Goal: Navigation & Orientation: Find specific page/section

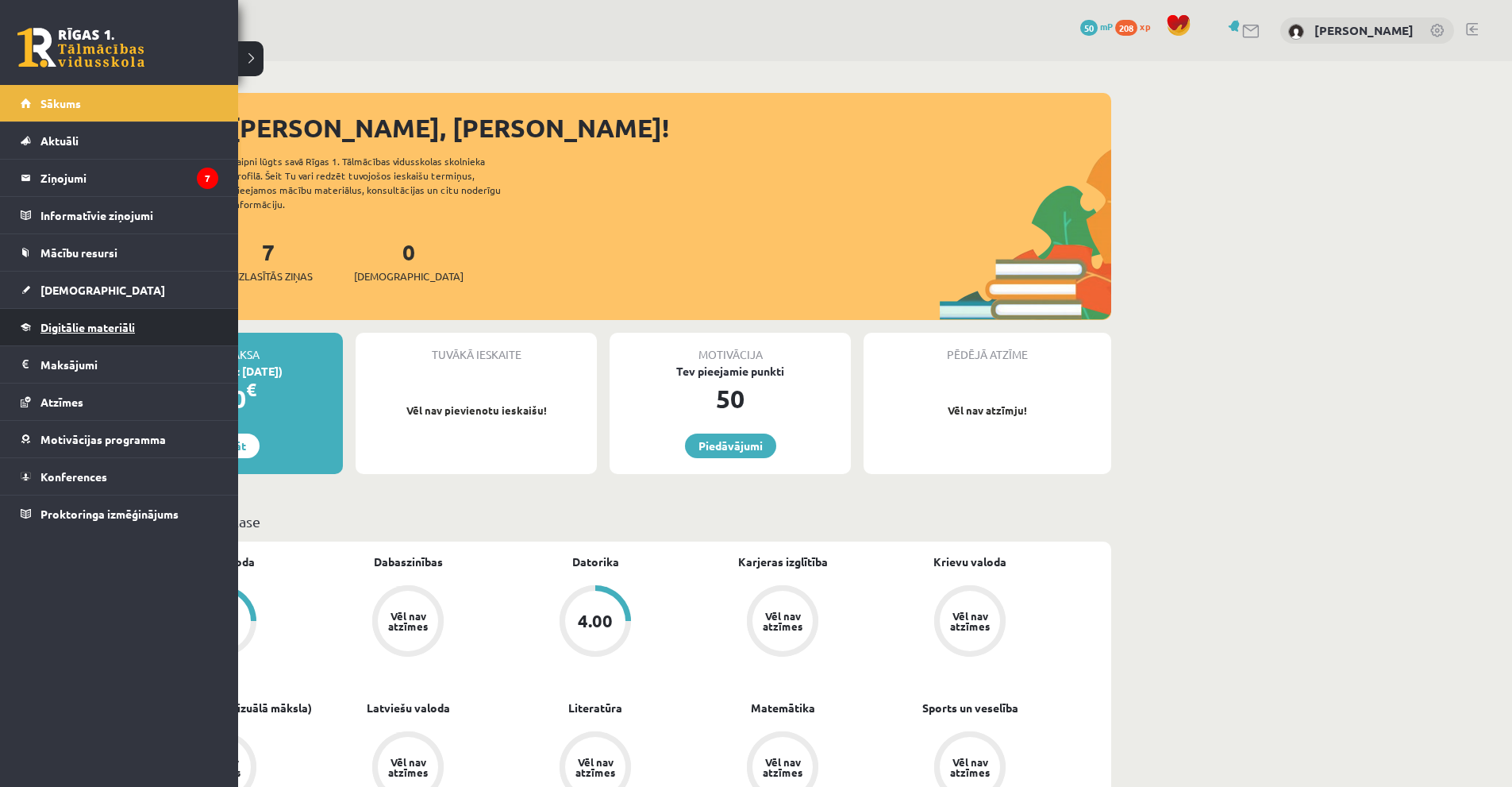
click at [83, 330] on span "Digitālie materiāli" at bounding box center [87, 326] width 95 height 14
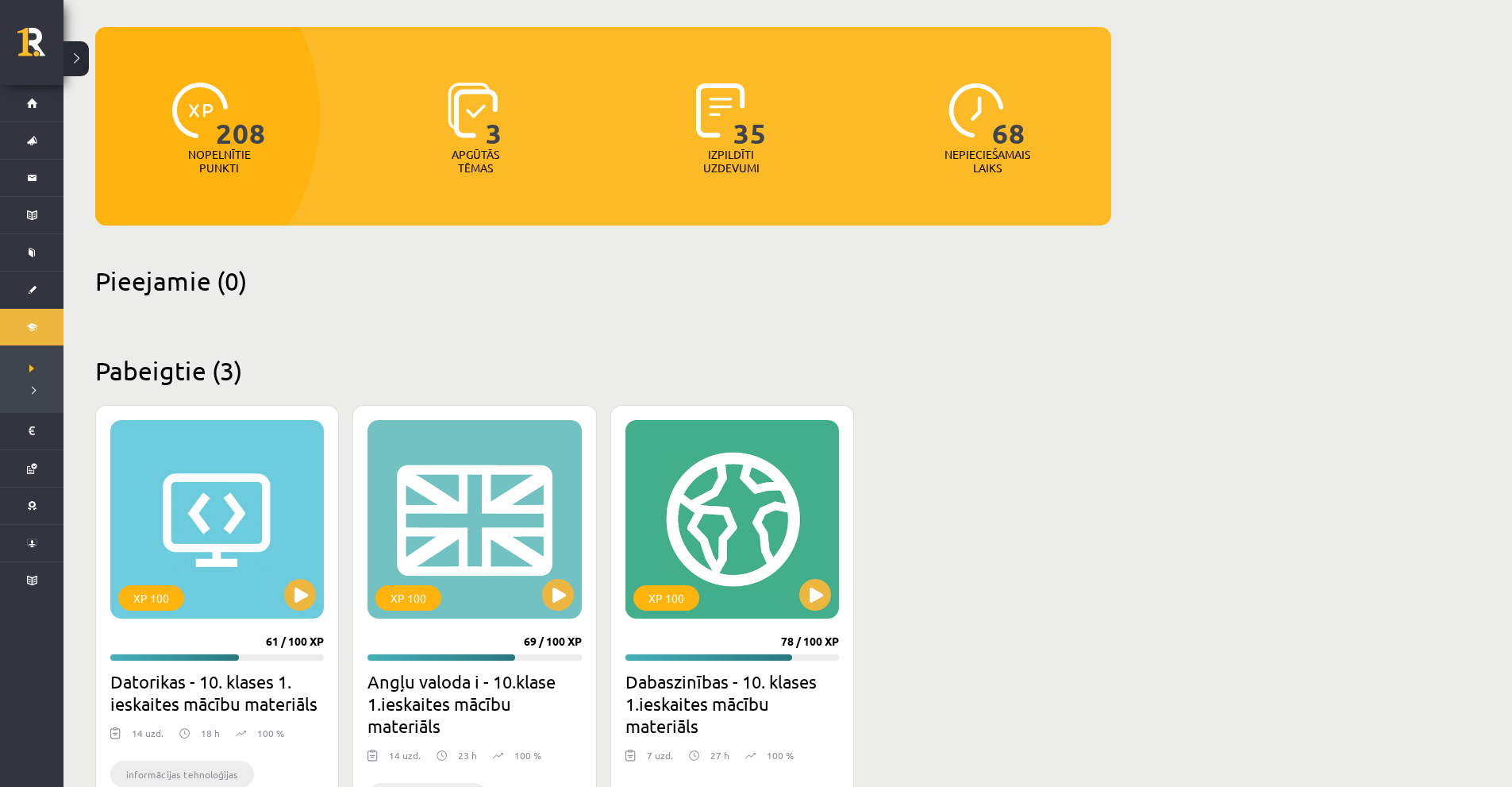
scroll to position [299, 0]
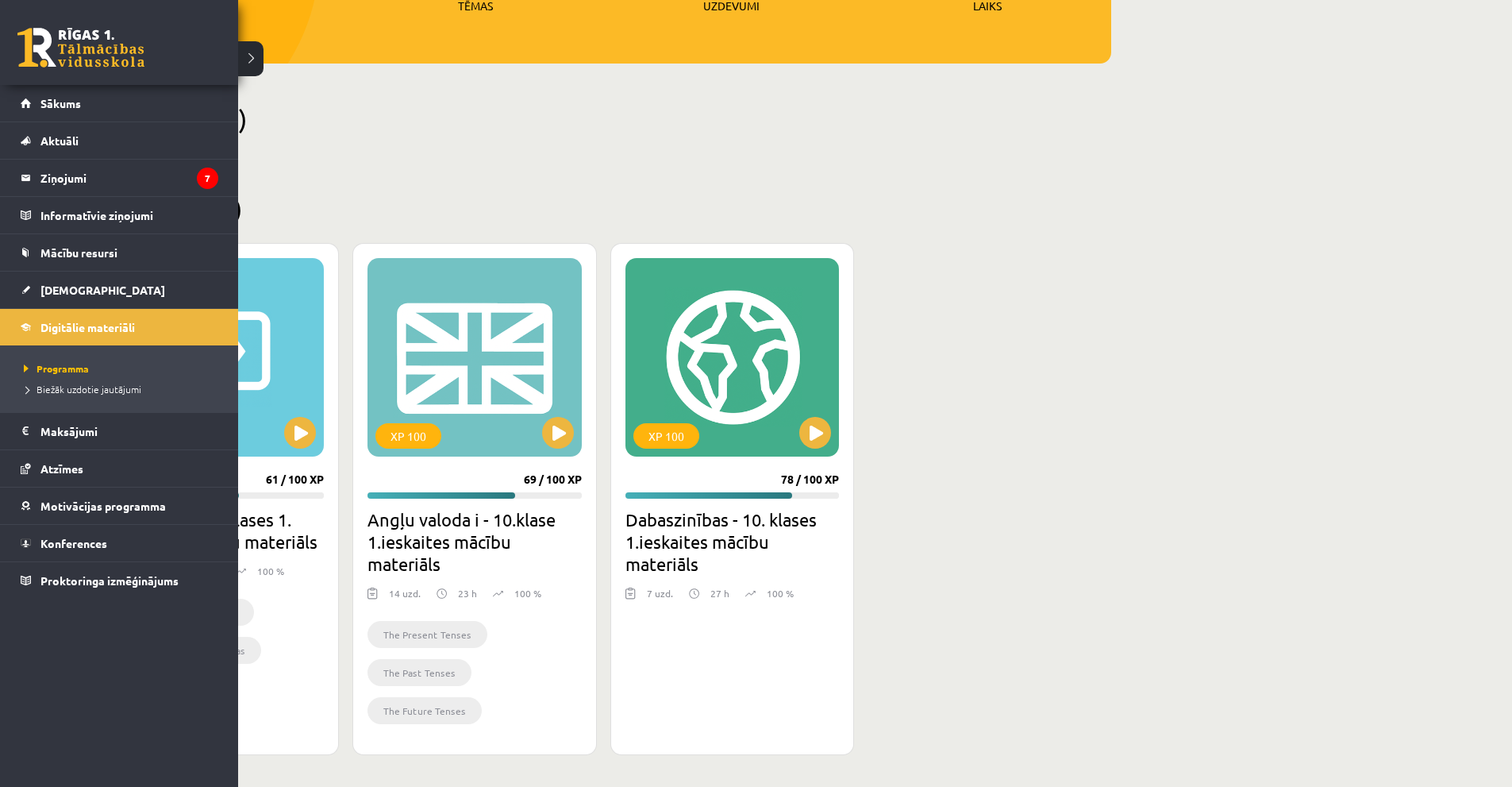
click at [45, 16] on div "0 Dāvanas 50 mP 208 xp" at bounding box center [118, 42] width 238 height 85
click at [55, 39] on link at bounding box center [81, 48] width 127 height 39
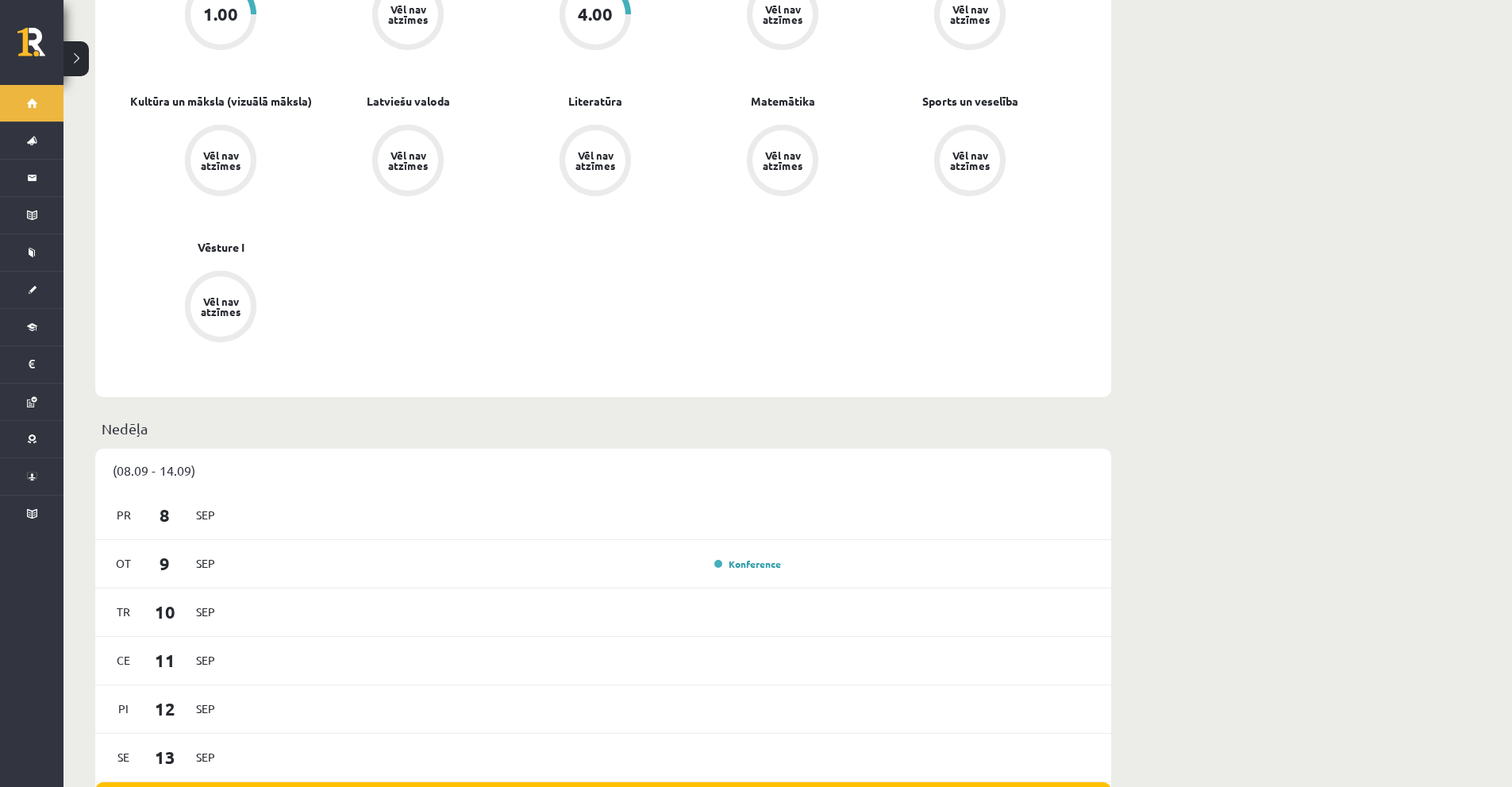
scroll to position [874, 0]
